Goal: Use online tool/utility: Use online tool/utility

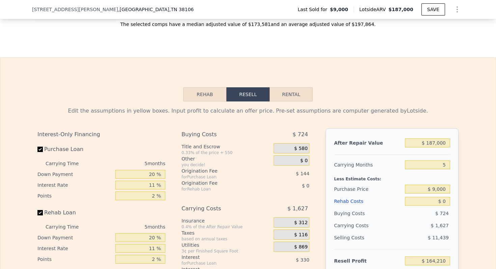
scroll to position [1051, 0]
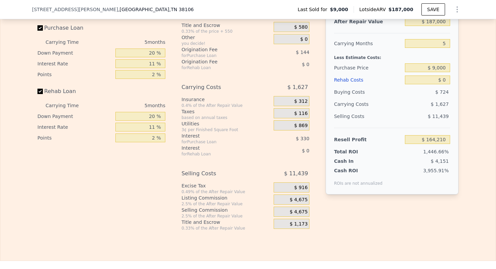
click at [147, 91] on div "Rehab Loan" at bounding box center [101, 92] width 128 height 15
click at [153, 55] on input "20 %" at bounding box center [140, 53] width 50 height 9
type input "0 %"
type input "$ 164,089"
type input "10 %"
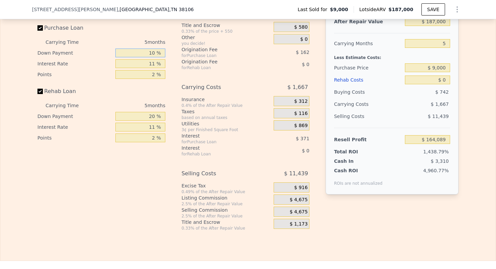
type input "$ 164,152"
type input "10 %"
click at [155, 66] on input "11 %" at bounding box center [140, 63] width 50 height 9
type input "1 %"
type input "$ 164,487"
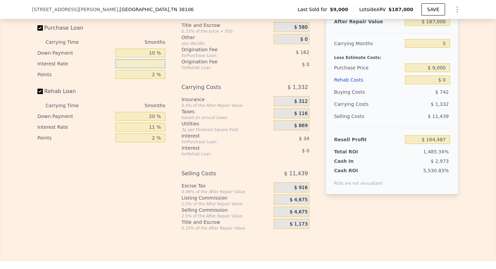
type input "7 %"
type input "$ 164,287"
type input "7 %"
click at [159, 91] on div "Rehab Loan" at bounding box center [101, 92] width 128 height 15
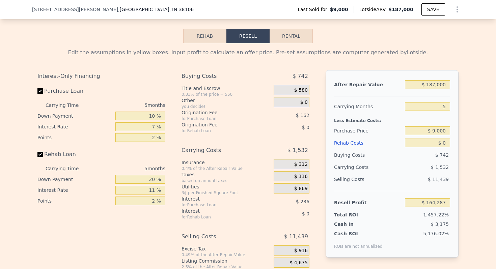
scroll to position [988, 0]
click at [367, 86] on input "$ 187,000" at bounding box center [427, 85] width 45 height 9
type input "$ 18,000"
type input "$ 5,410"
type input "$ 1,000"
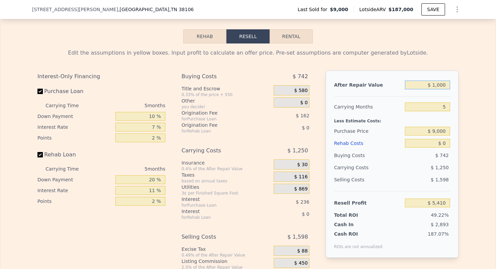
type input "-$ 10,572"
type input "$ 000"
type input "-$ 11,512"
type input "$ 2,000"
type input "-$ 9,632"
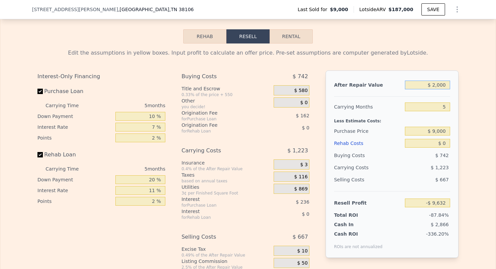
type input "$ 25,000"
type input "$ 11,990"
type input "$ 2,000"
type input "-$ 9,632"
type input "$ 24,000"
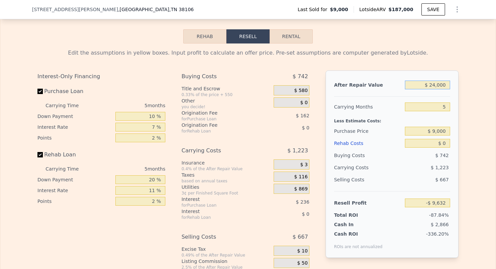
type input "$ 11,050"
type input "$ 240,000"
type input "$ 214,113"
type input "$ 240,000"
click at [367, 82] on div "Edit the assumptions in yellow boxes. Input profit to calculate an offer price.…" at bounding box center [248, 169] width 496 height 251
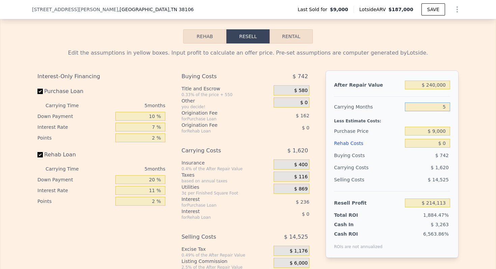
click at [367, 107] on input "5" at bounding box center [427, 107] width 45 height 9
type input "3"
type input "$ 214,760"
type input "4"
type input "$ 214,437"
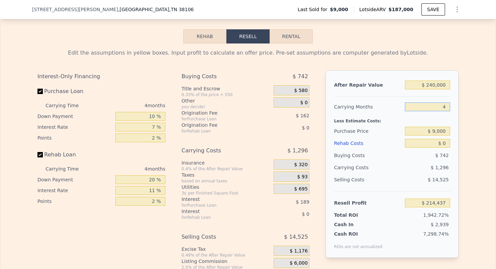
type input "4"
click at [367, 132] on input "$ 9,000" at bounding box center [427, 131] width 45 height 9
click at [367, 131] on input "$ 9,000" at bounding box center [427, 131] width 45 height 9
type input "$ 60,000"
type input "$ 161,277"
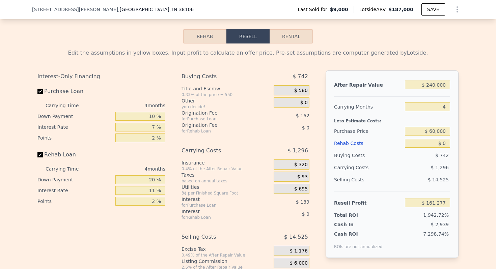
click at [367, 109] on div "Edit the assumptions in yellow boxes. Input profit to calculate an offer price.…" at bounding box center [248, 169] width 496 height 251
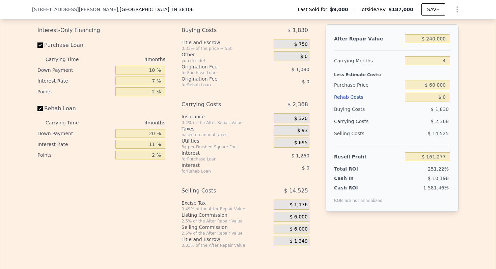
scroll to position [1034, 0]
click at [367, 98] on input "$ 0" at bounding box center [427, 97] width 45 height 9
type input "$ 07"
type input "$ 161,270"
type input "$ 075"
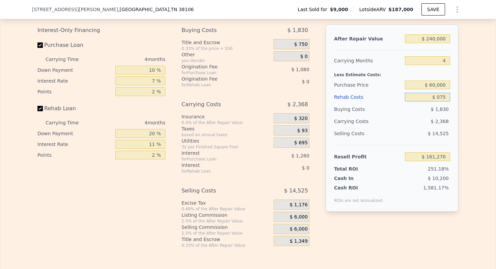
type input "$ 161,197"
type input "$ 0750"
type input "$ 160,491"
type input "$ 07,500"
type input "$ 153,437"
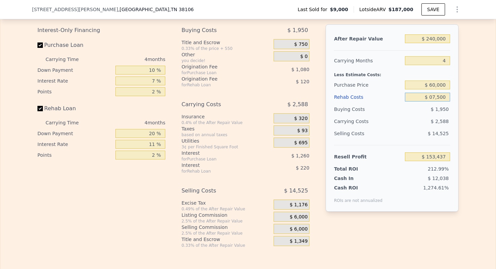
type input "$ 075,000"
type input "$ 82,877"
click at [367, 98] on input "$ 075,000" at bounding box center [427, 97] width 45 height 9
click at [367, 92] on div "Edit the assumptions in yellow boxes. Input profit to calculate an offer price.…" at bounding box center [248, 122] width 496 height 251
click at [367, 96] on input "$ 75,000" at bounding box center [427, 97] width 45 height 9
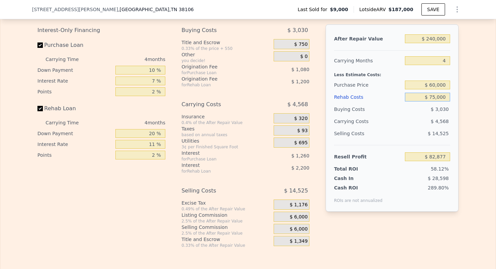
type input "$ 7,000"
type input "$ 153,961"
type input "$ 000"
type input "$ 161,277"
type input "$ 1,000"
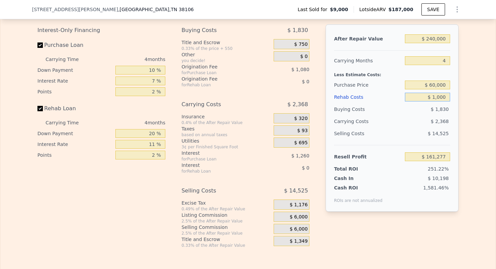
type input "$ 160,233"
type input "$ 10,000"
type input "$ 150,825"
type input "$ 100,000"
type input "$ 56,745"
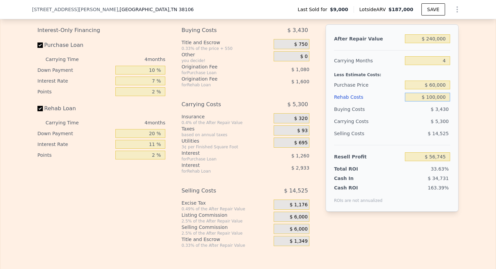
type input "$ 100,000"
click at [367, 117] on div "Edit the assumptions in yellow boxes. Input profit to calculate an offer price.…" at bounding box center [248, 122] width 496 height 251
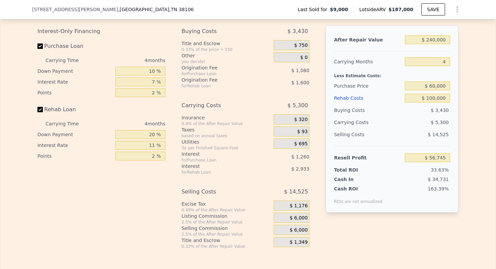
scroll to position [1033, 0]
click at [152, 72] on input "10 %" at bounding box center [140, 71] width 50 height 9
type input "0 %"
type input "$ 56,485"
type input "20 %"
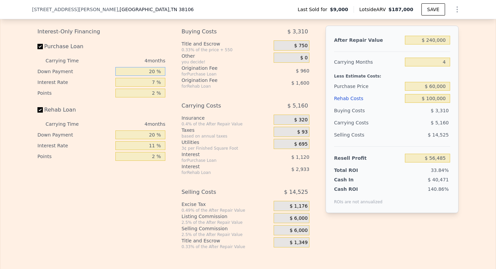
type input "$ 57,005"
click at [367, 110] on div "Edit the assumptions in yellow boxes. Input profit to calculate an offer price.…" at bounding box center [248, 124] width 496 height 251
click at [151, 72] on input "20 %" at bounding box center [140, 71] width 50 height 9
type input "0 %"
type input "$ 56,485"
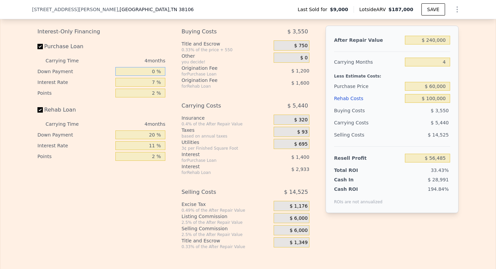
type input "10 %"
type input "$ 56,745"
type input "10 %"
click at [367, 62] on div "Edit the assumptions in yellow boxes. Input profit to calculate an offer price.…" at bounding box center [248, 124] width 496 height 251
click at [367, 62] on input "4" at bounding box center [427, 62] width 45 height 9
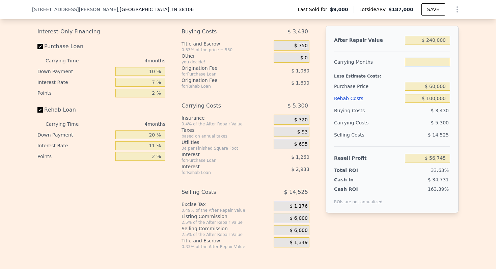
type input "5"
type input "$ 55,420"
type input "6"
type input "$ 54,095"
type input "6"
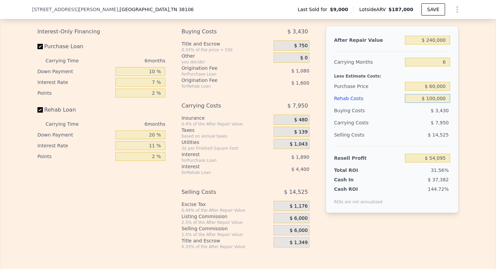
click at [367, 99] on input "$ 100,000" at bounding box center [427, 98] width 45 height 9
type input "$ 10,000"
type input "$ 149,495"
type input "$ 1,000"
type input "$ 159,035"
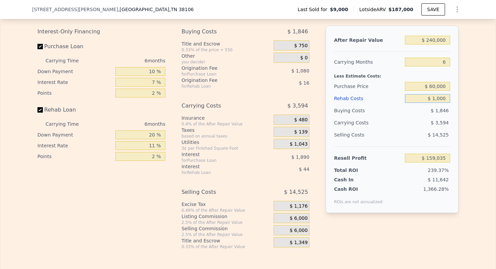
type input "$ 12,000"
type input "$ 147,373"
type input "$ 125,000"
type input "$ 27,591"
type input "$ 125,000"
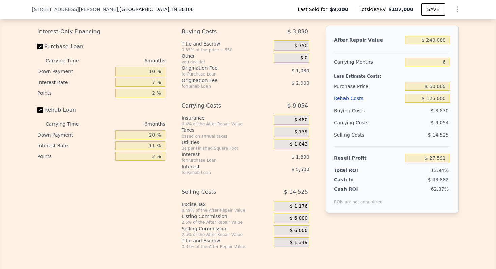
click at [367, 106] on div "Edit the assumptions in yellow boxes. Input profit to calculate an offer price.…" at bounding box center [248, 124] width 432 height 251
click at [367, 92] on div "Edit the assumptions in yellow boxes. Input profit to calculate an offer price.…" at bounding box center [248, 124] width 496 height 251
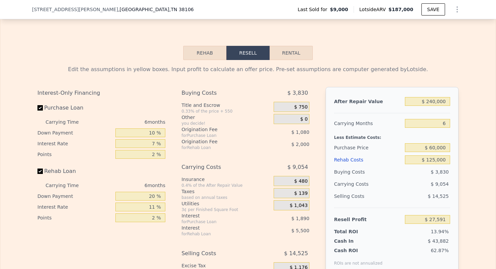
scroll to position [915, 0]
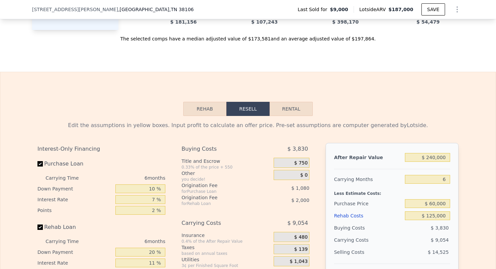
type input "$ 187,000"
type input "5"
type input "$ 0"
type input "$ 164,210"
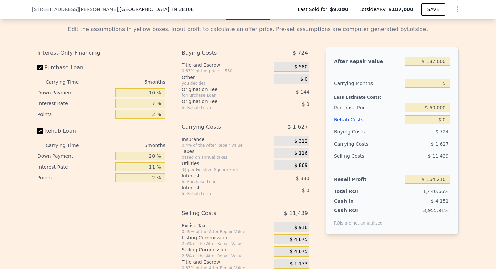
scroll to position [1012, 0]
click at [367, 115] on input "$ 0" at bounding box center [427, 119] width 45 height 9
type input "$ 70"
type input "$ 164,134"
type input "$ 750"
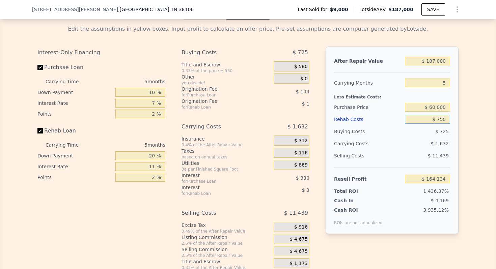
type input "$ 163,418"
type input "$ 7,500"
type input "$ 156,315"
type input "$ 75,000"
type input "$ 85,260"
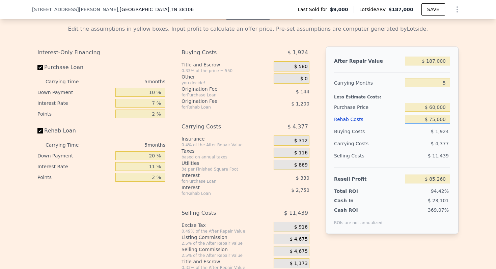
type input "$ 750,000"
type input "-$ 625,290"
type input "$ 75,000"
type input "$ 85,260"
type input "$ 75,000"
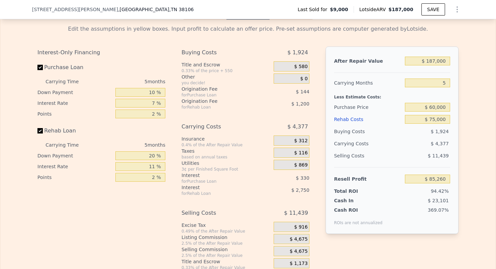
click at [367, 121] on div "Edit the assumptions in yellow boxes. Input profit to calculate an offer price.…" at bounding box center [248, 145] width 496 height 251
click at [367, 61] on input "$ 187,000" at bounding box center [427, 61] width 45 height 9
type input "$ 18,000"
type input "-$ 73,617"
type input "$ 1,000"
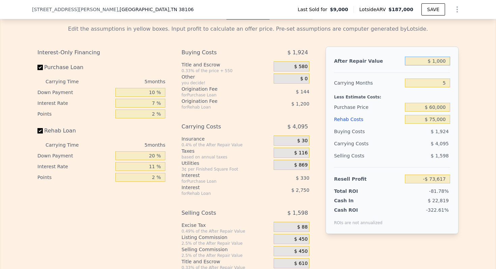
type input "-$ 89,599"
type input "$ 000"
type input "-$ 90,539"
type input "$ 2,000"
type input "-$ 88,659"
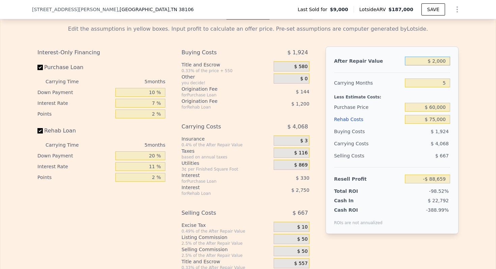
type input "$ 24,000"
type input "-$ 67,977"
type input "$ 240,000"
type input "$ 135,086"
click at [367, 58] on div "Edit the assumptions in yellow boxes. Input profit to calculate an offer price.…" at bounding box center [248, 145] width 496 height 251
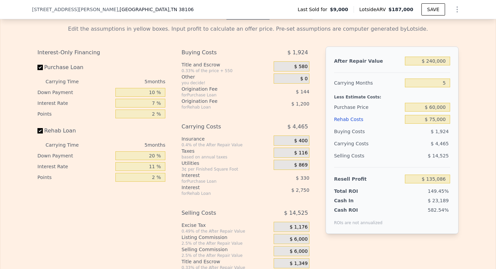
type input "$ 187,000"
type input "$ 0"
type input "$ 164,210"
